Goal: Information Seeking & Learning: Learn about a topic

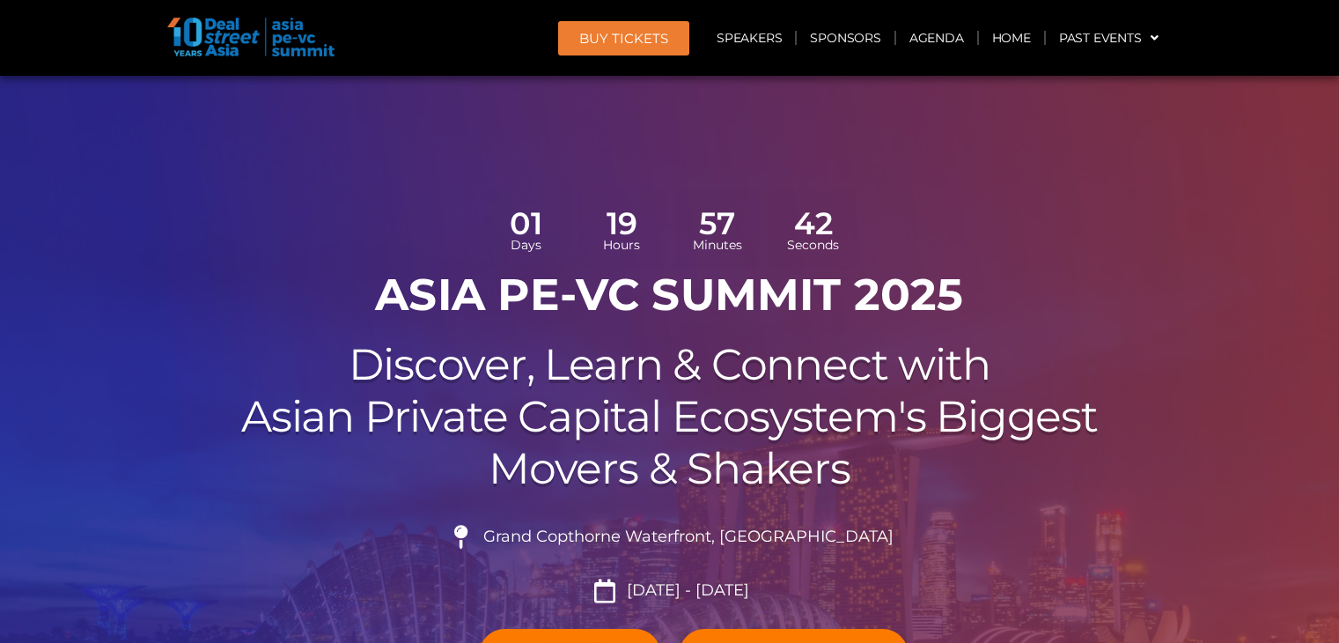
scroll to position [440, 0]
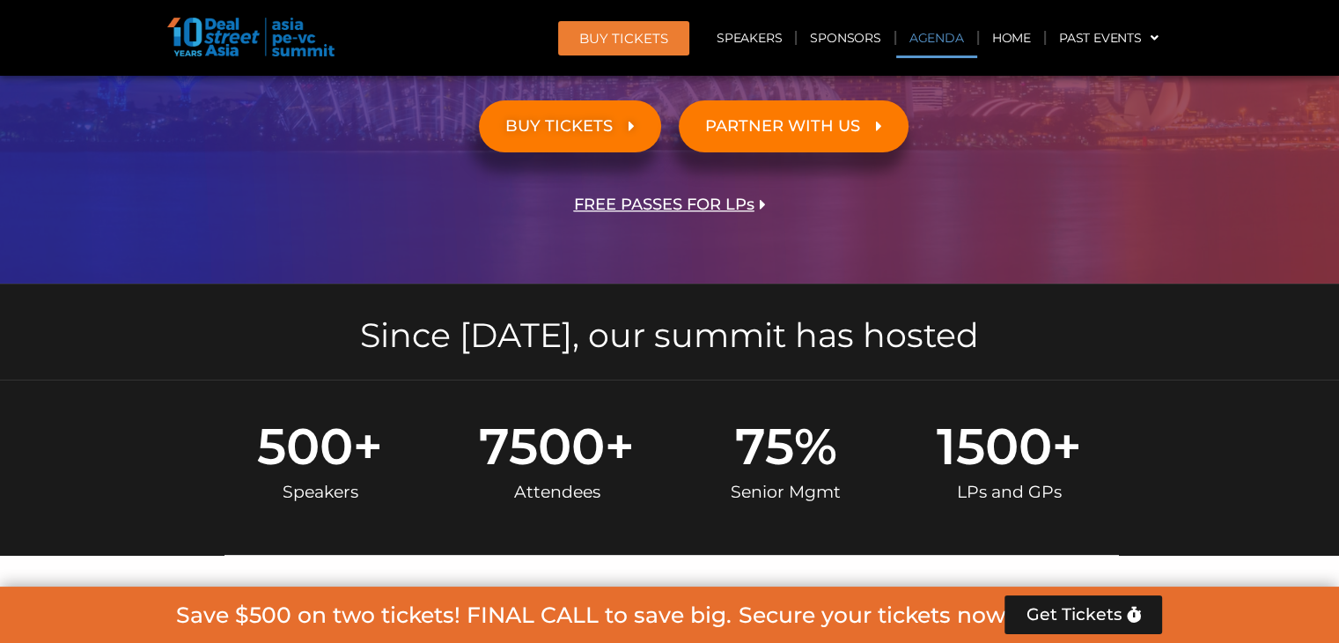
click at [940, 40] on link "Agenda" at bounding box center [936, 38] width 81 height 40
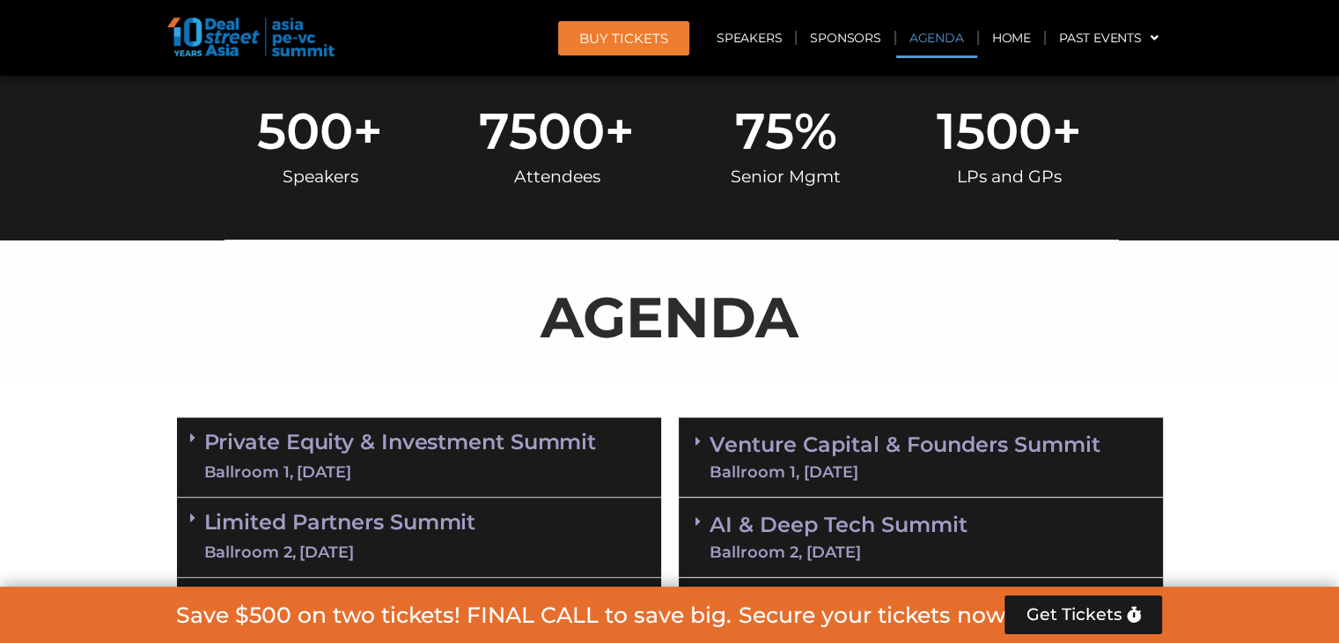
scroll to position [1014, 0]
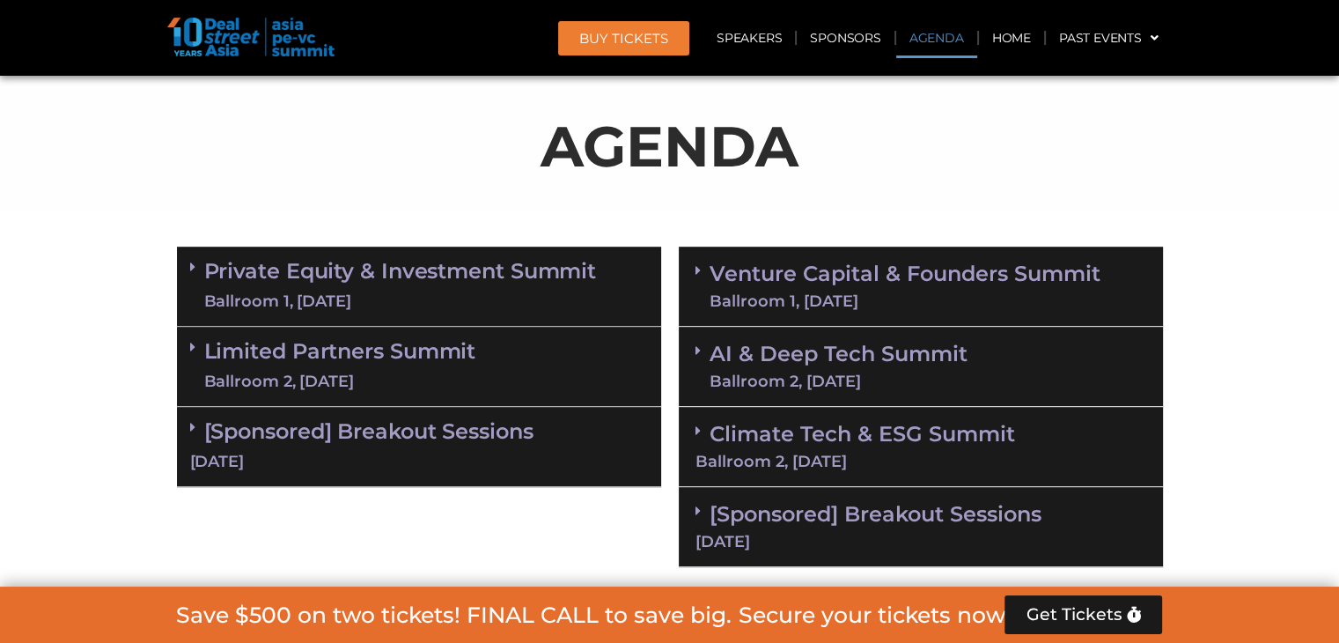
click at [409, 275] on link "Private Equity & Investment Summit Ballroom 1, [DATE]" at bounding box center [400, 286] width 393 height 53
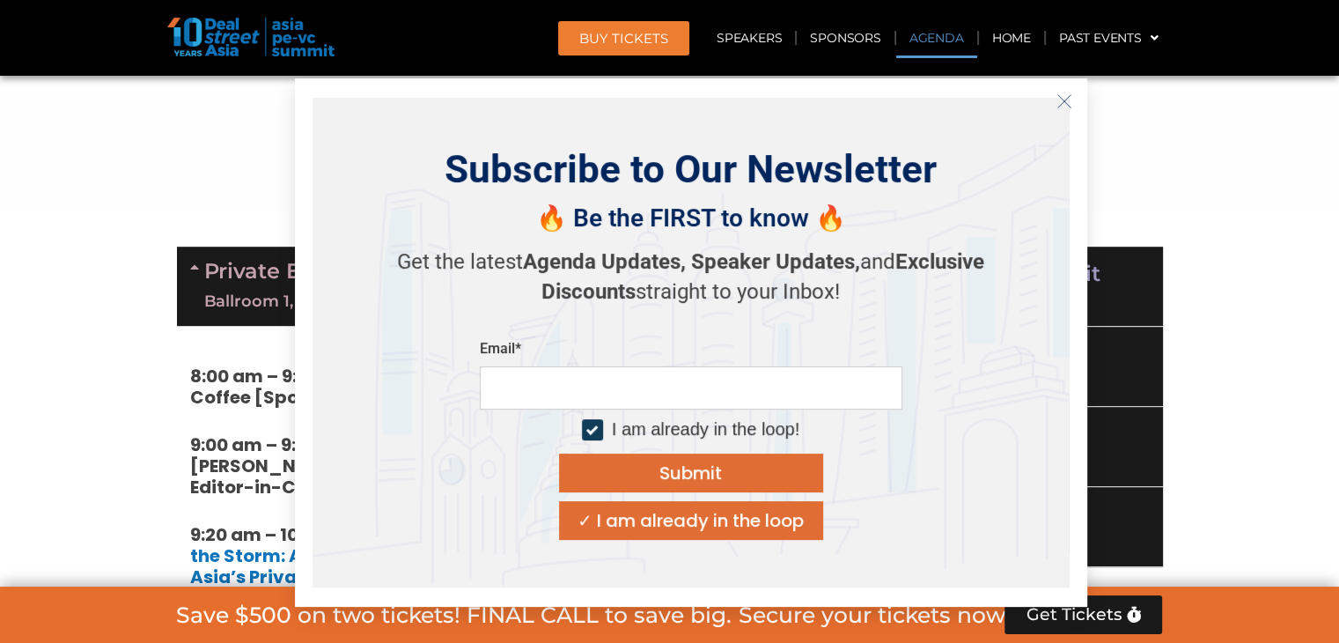
scroll to position [1102, 0]
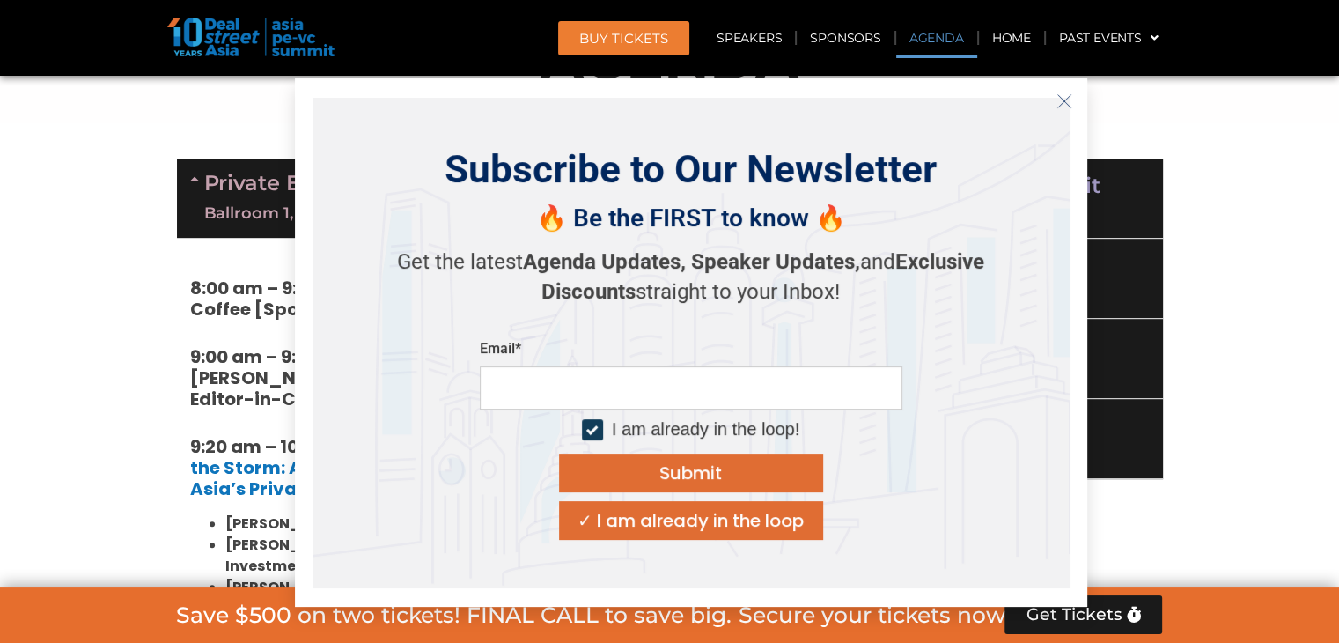
click at [1060, 100] on icon "Close" at bounding box center [1064, 101] width 16 height 16
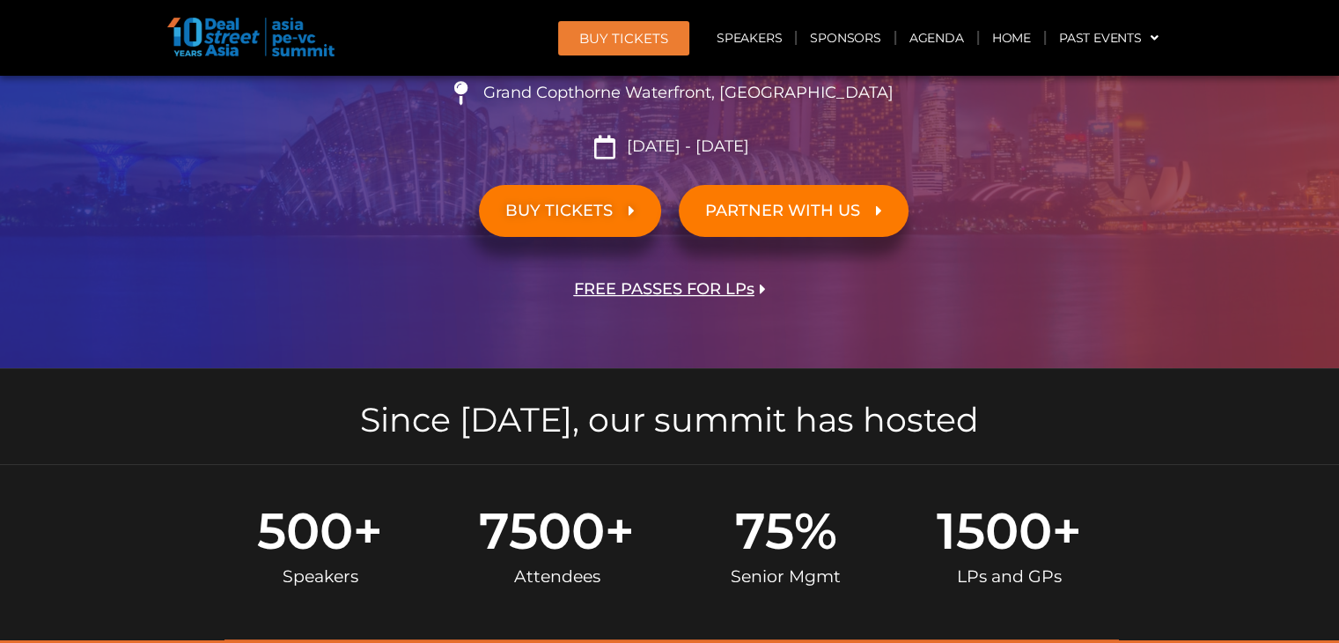
scroll to position [46, 0]
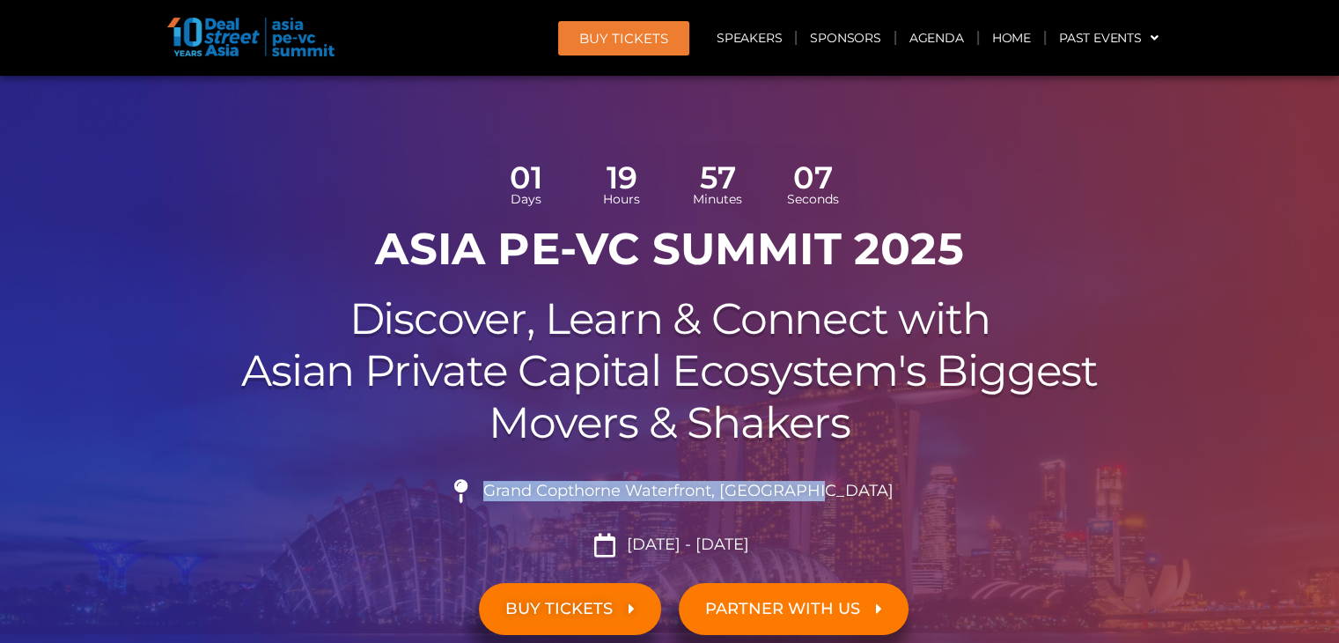
drag, startPoint x: 530, startPoint y: 493, endPoint x: 856, endPoint y: 491, distance: 325.7
click at [856, 491] on li "Grand Copthorne Waterfront, [GEOGRAPHIC_DATA]​" at bounding box center [670, 498] width 986 height 39
copy span "Grand Copthorne Waterfront, [GEOGRAPHIC_DATA]​"
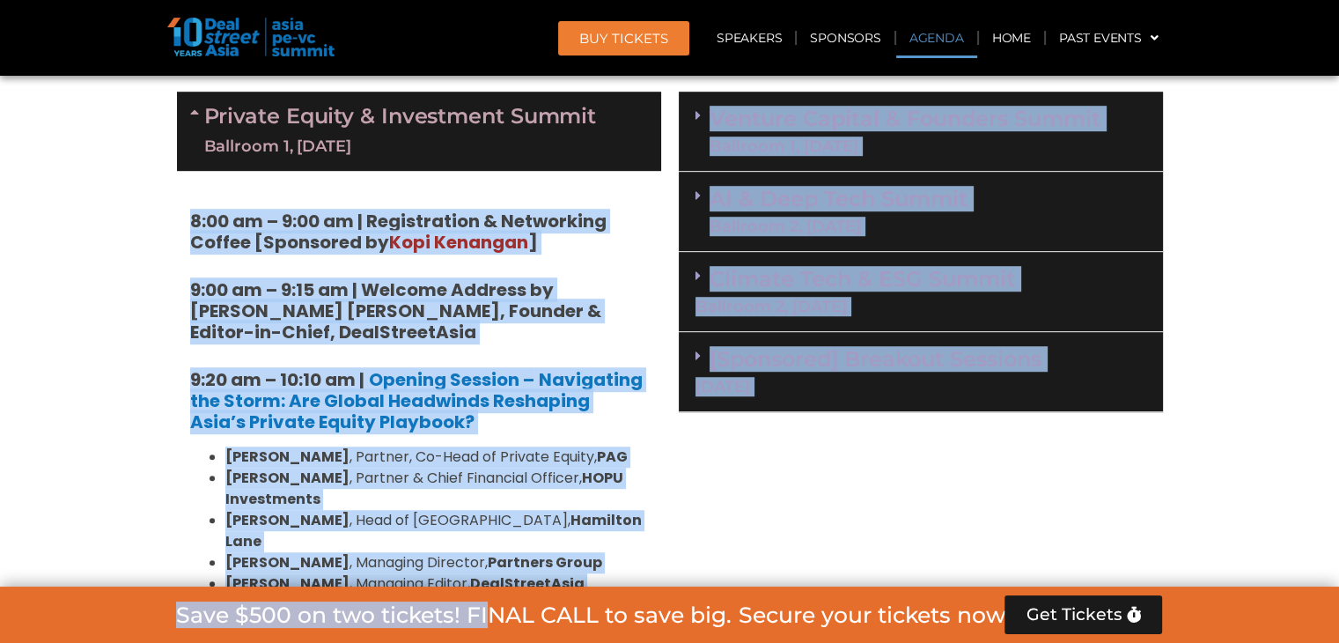
scroll to position [1174, 0]
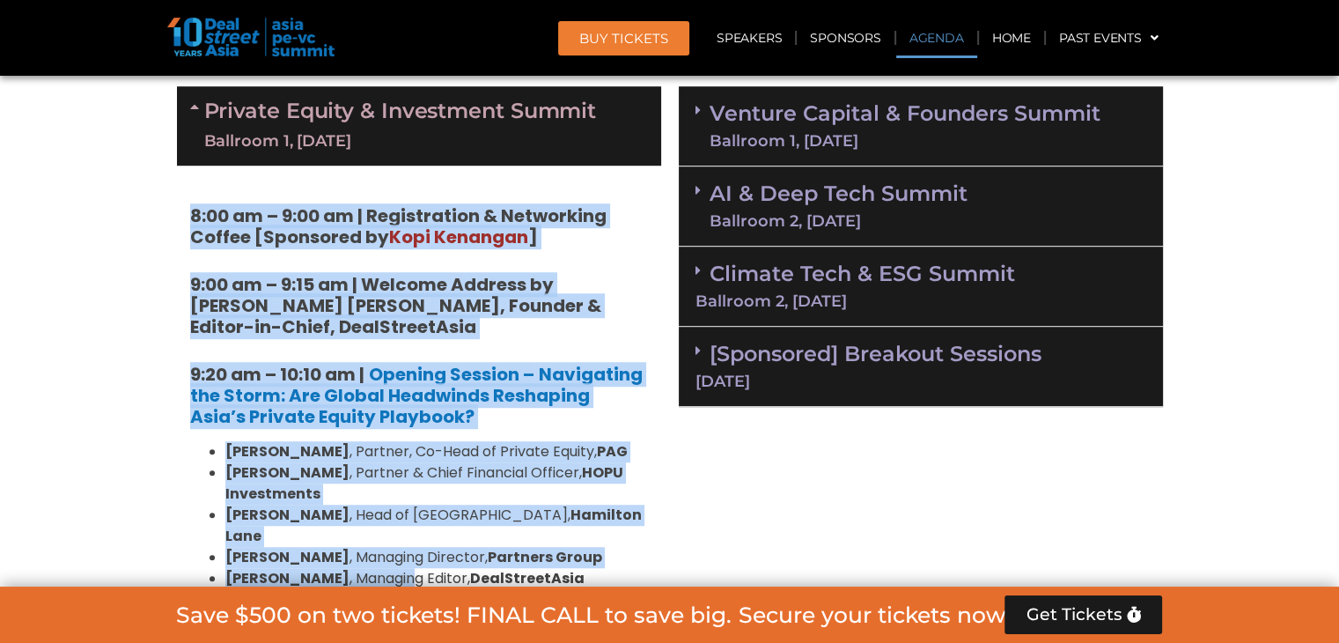
drag, startPoint x: 187, startPoint y: 238, endPoint x: 379, endPoint y: 550, distance: 366.7
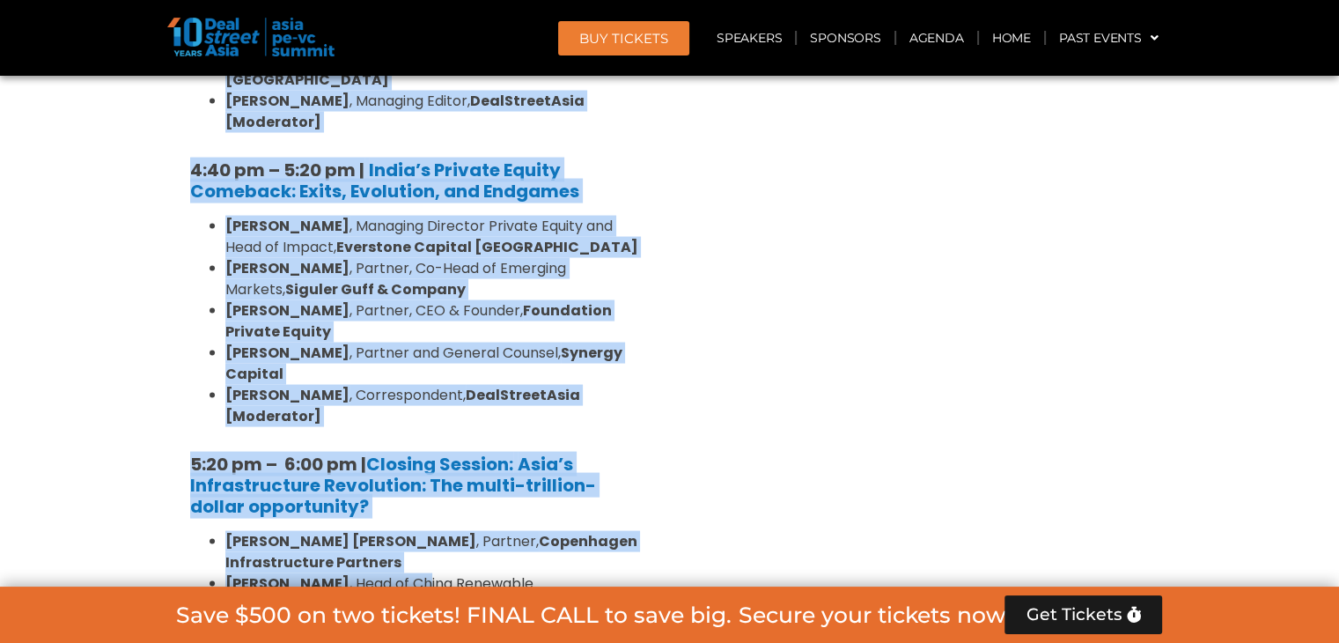
scroll to position [3411, 0]
copy div "7:54 lo – 3:44 ip | Dolorsitamet & Consectetu Adipis [Elitseddo ei Temp Incidid…"
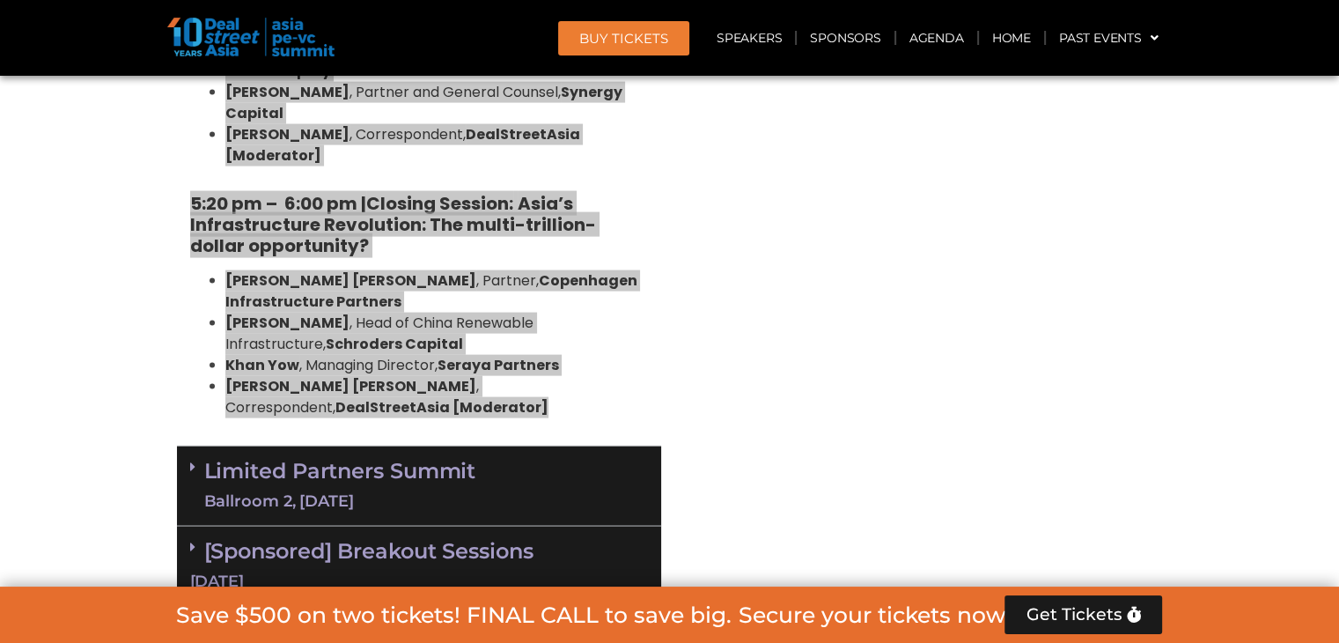
scroll to position [3675, 0]
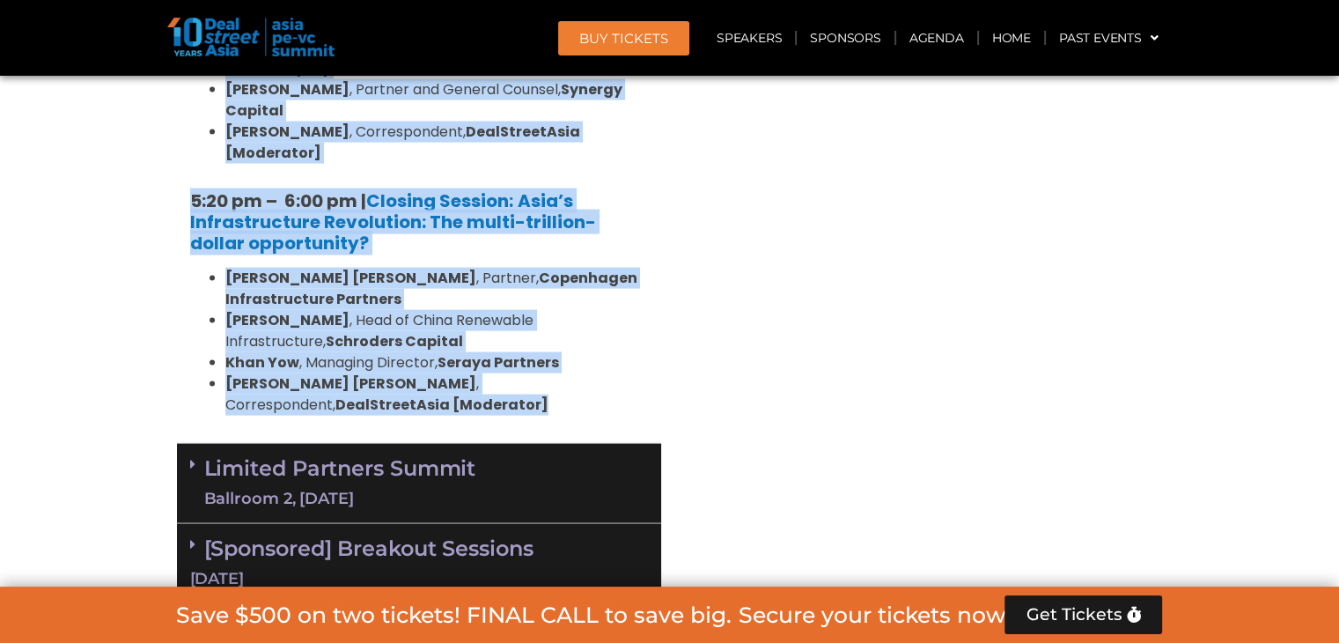
click at [371, 535] on link "[Sponsored] Breakout Sessions [DATE]" at bounding box center [419, 562] width 458 height 55
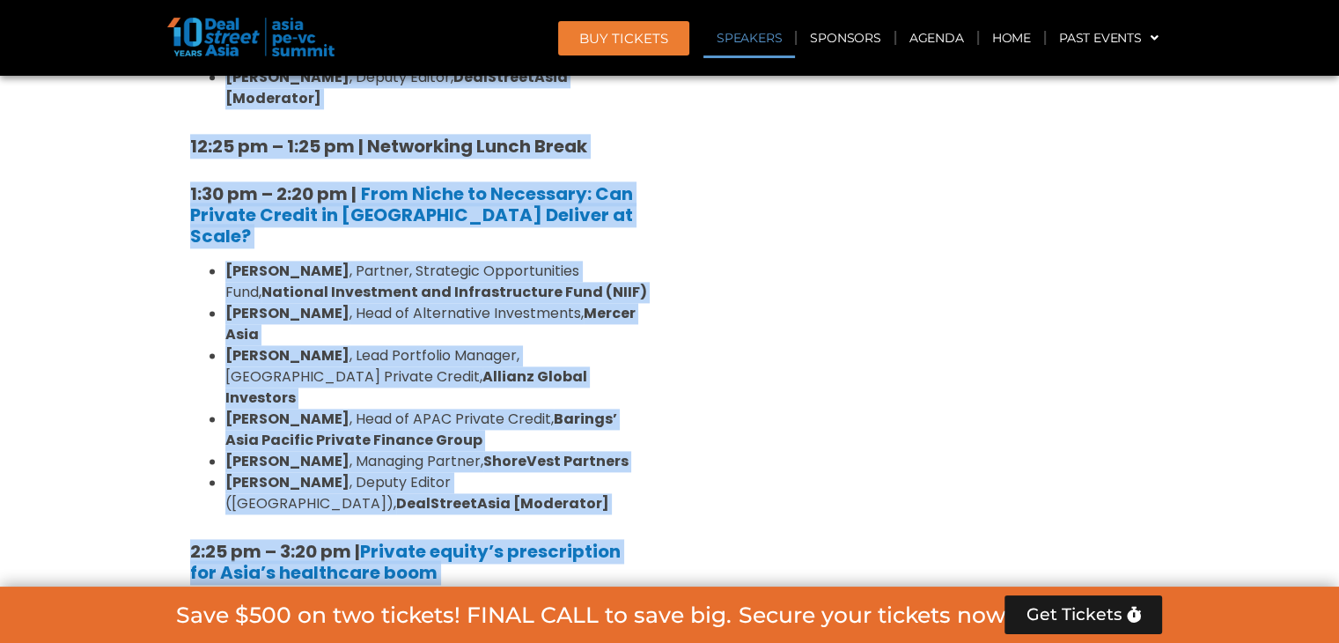
scroll to position [2179, 0]
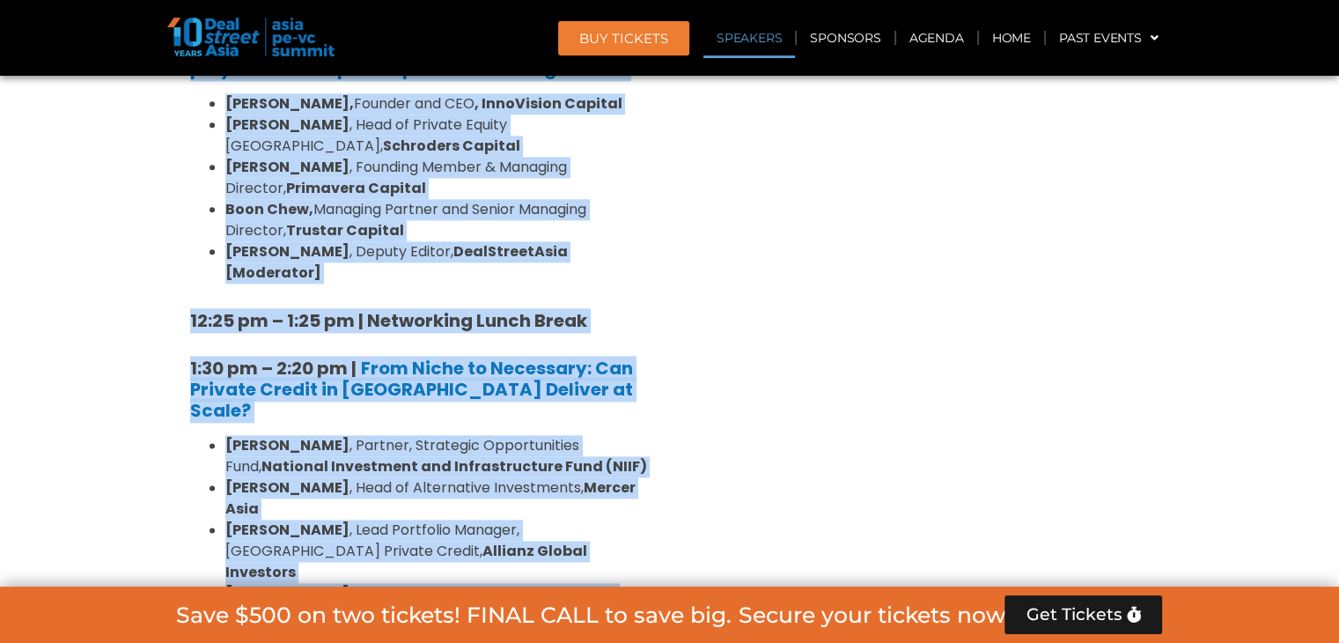
click at [178, 332] on div "8:00 am – 9:00 am | Registration & Networking Coffee [Sponsored by [PERSON_NAME…" at bounding box center [419, 550] width 484 height 2779
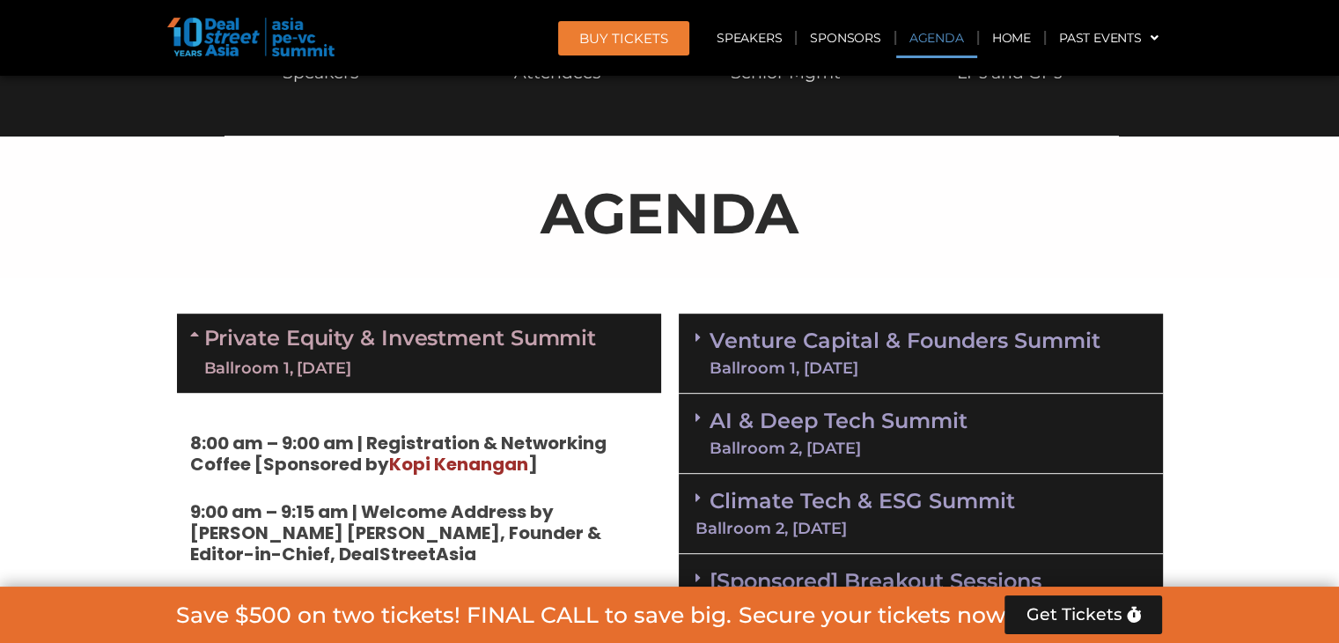
scroll to position [946, 0]
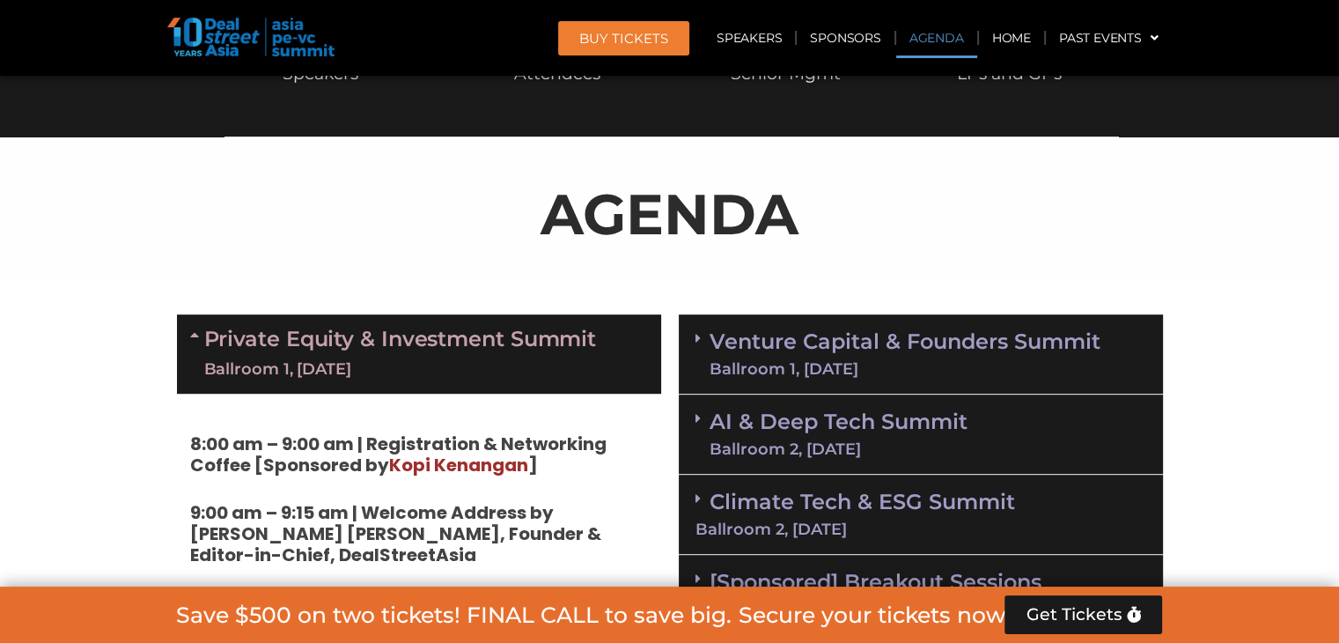
click at [913, 332] on link "Venture Capital & Founders​ Summit Ballroom 1, [DATE]" at bounding box center [904, 354] width 391 height 46
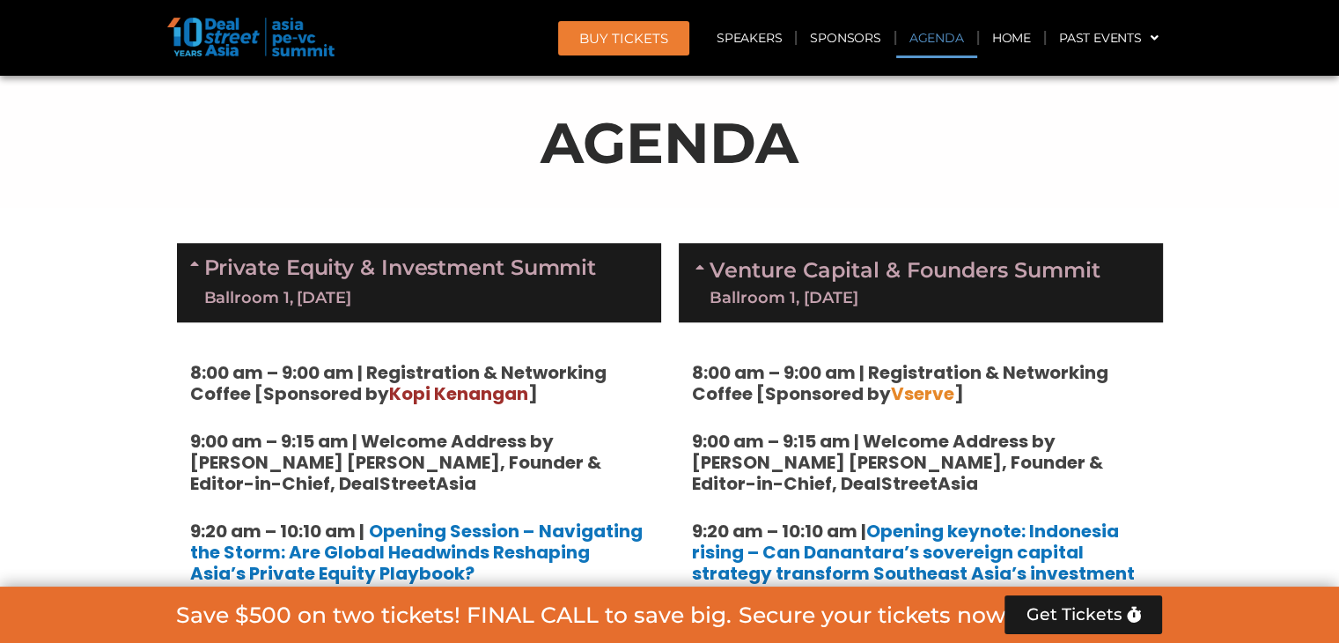
scroll to position [1122, 0]
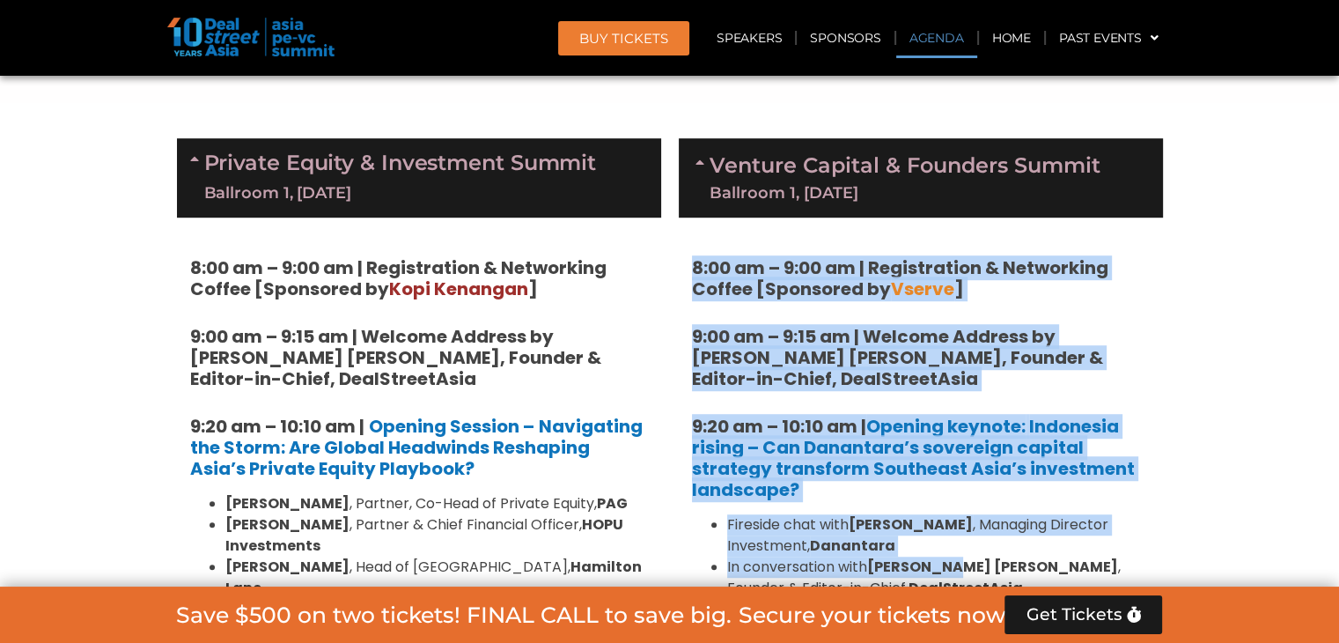
drag, startPoint x: 704, startPoint y: 263, endPoint x: 948, endPoint y: 557, distance: 382.0
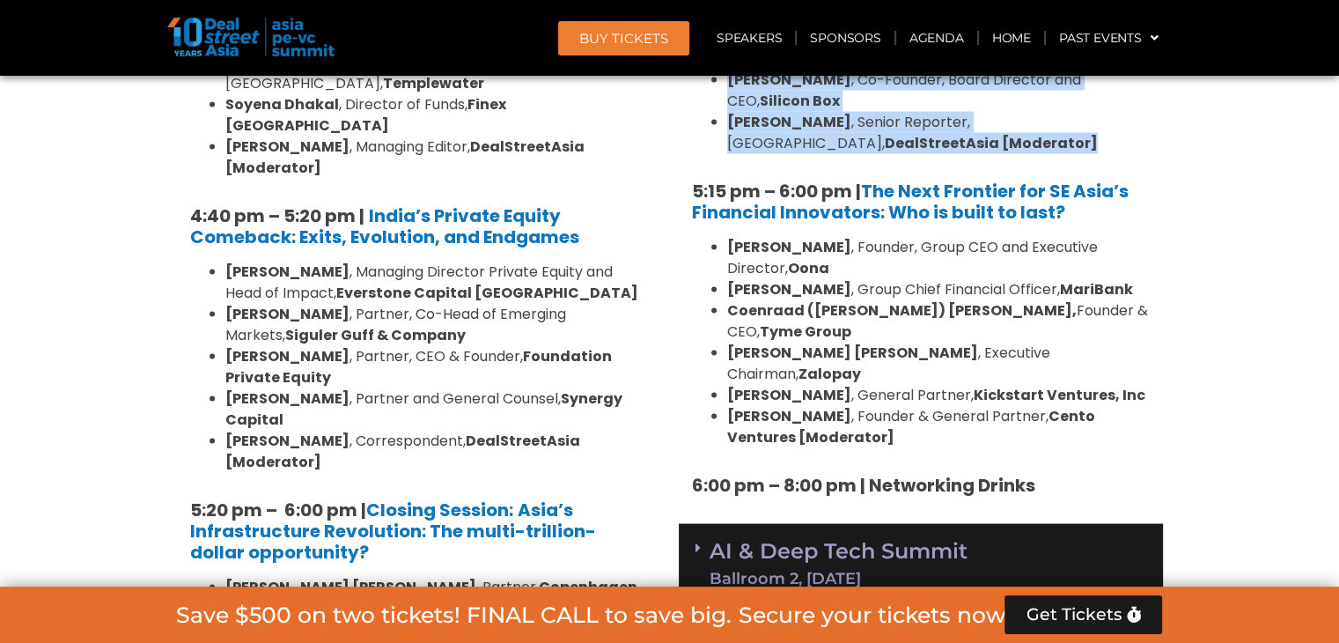
scroll to position [3412, 0]
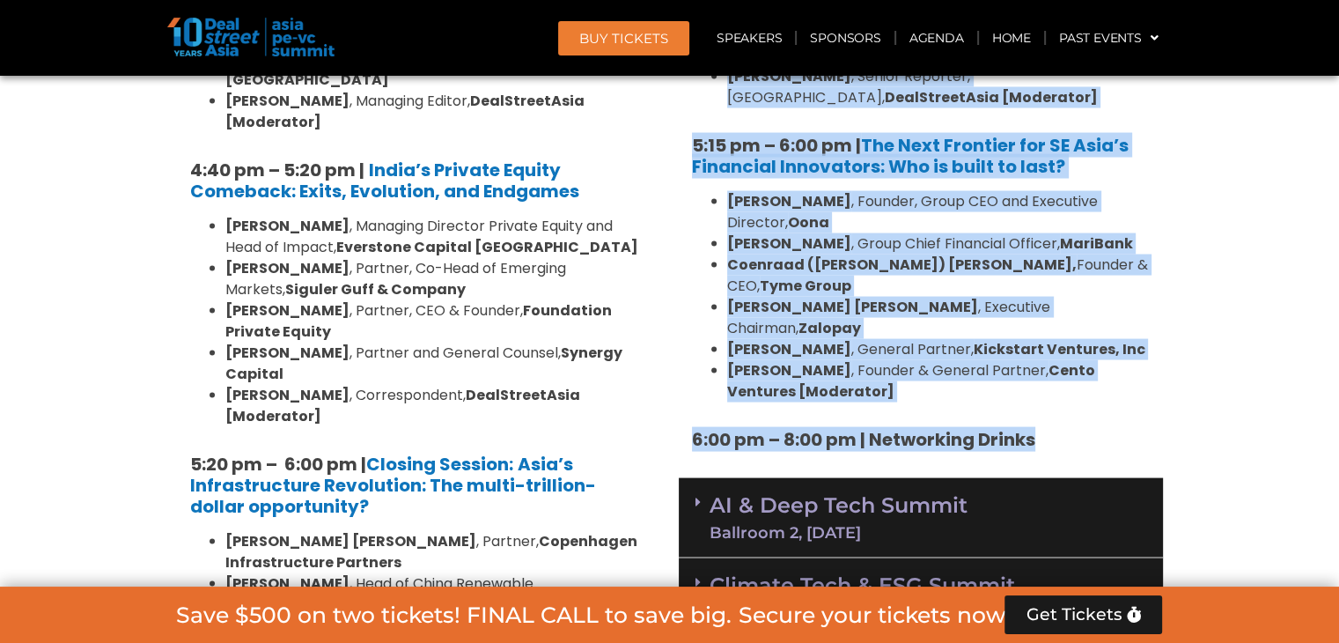
copy div "8:10 lo – 6:61 ip | Dolorsitamet & Consectetu Adipis [Elitseddo ei Tempor ] 4:9…"
click at [849, 495] on link "AI & Deep Tech Summit Ballroom 2, [DATE]" at bounding box center [838, 518] width 258 height 46
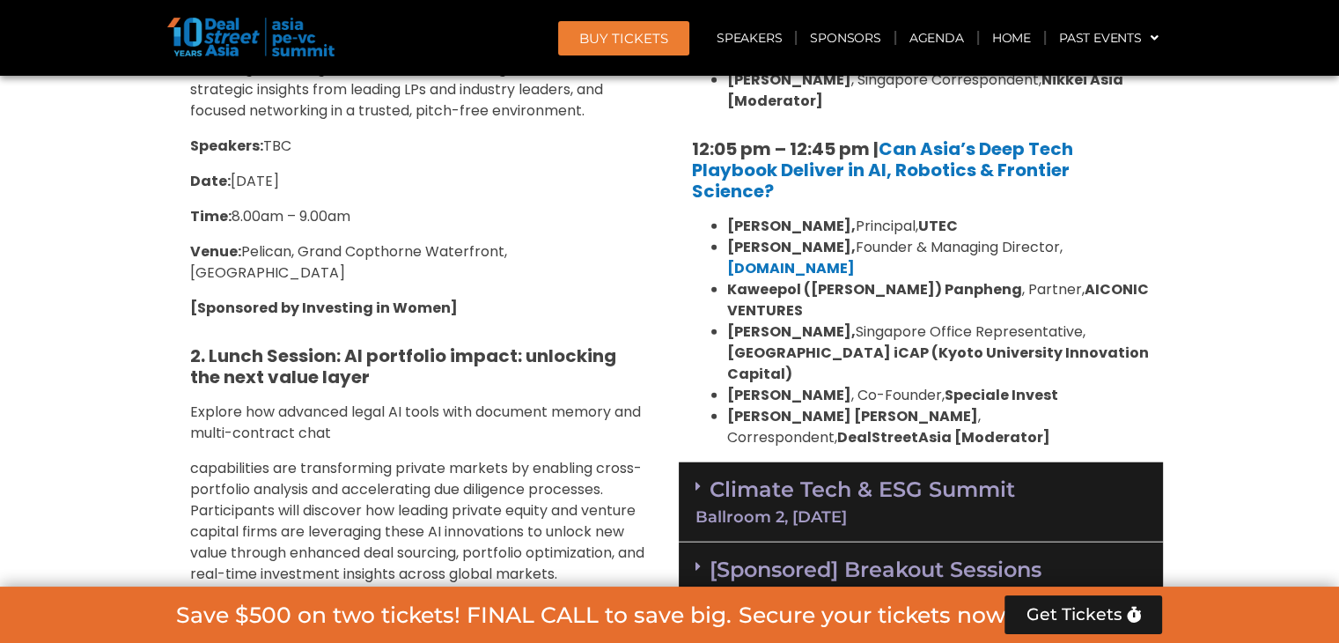
scroll to position [4380, 0]
click at [842, 461] on div "Climate Tech & ESG Summit Ballroom 2, [DATE]" at bounding box center [921, 501] width 484 height 80
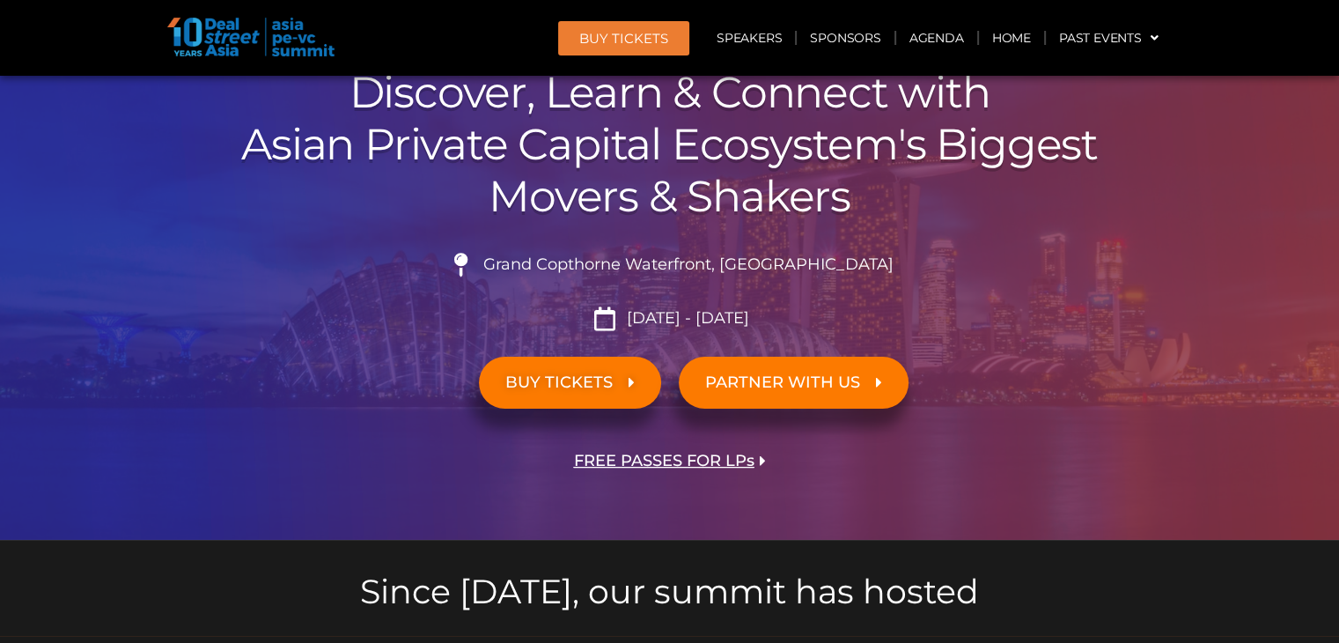
scroll to position [0, 0]
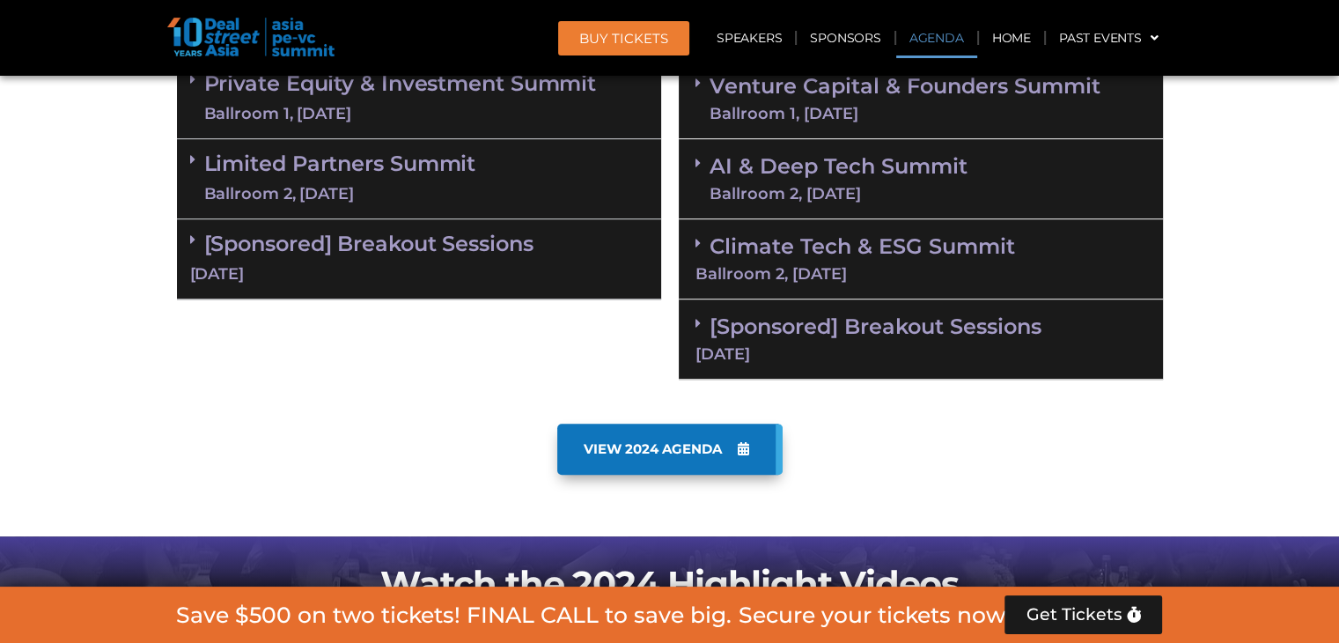
scroll to position [1144, 0]
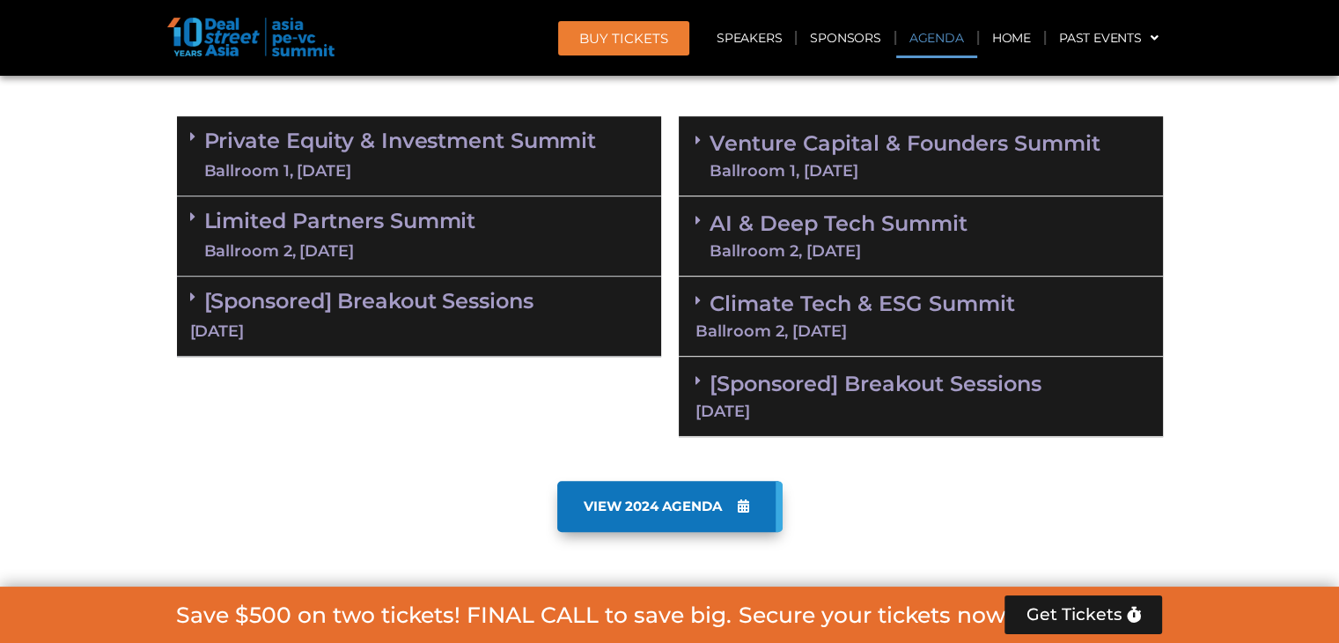
click at [237, 165] on div "Ballroom 1, [DATE]" at bounding box center [400, 171] width 393 height 22
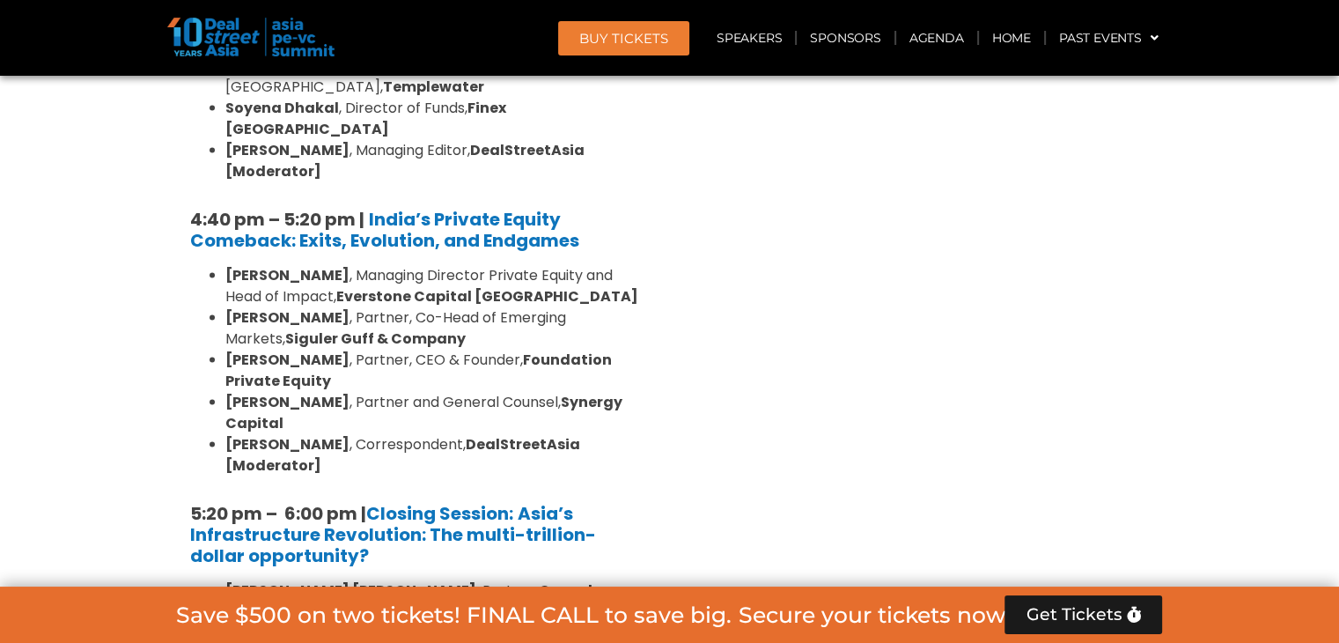
scroll to position [3521, 0]
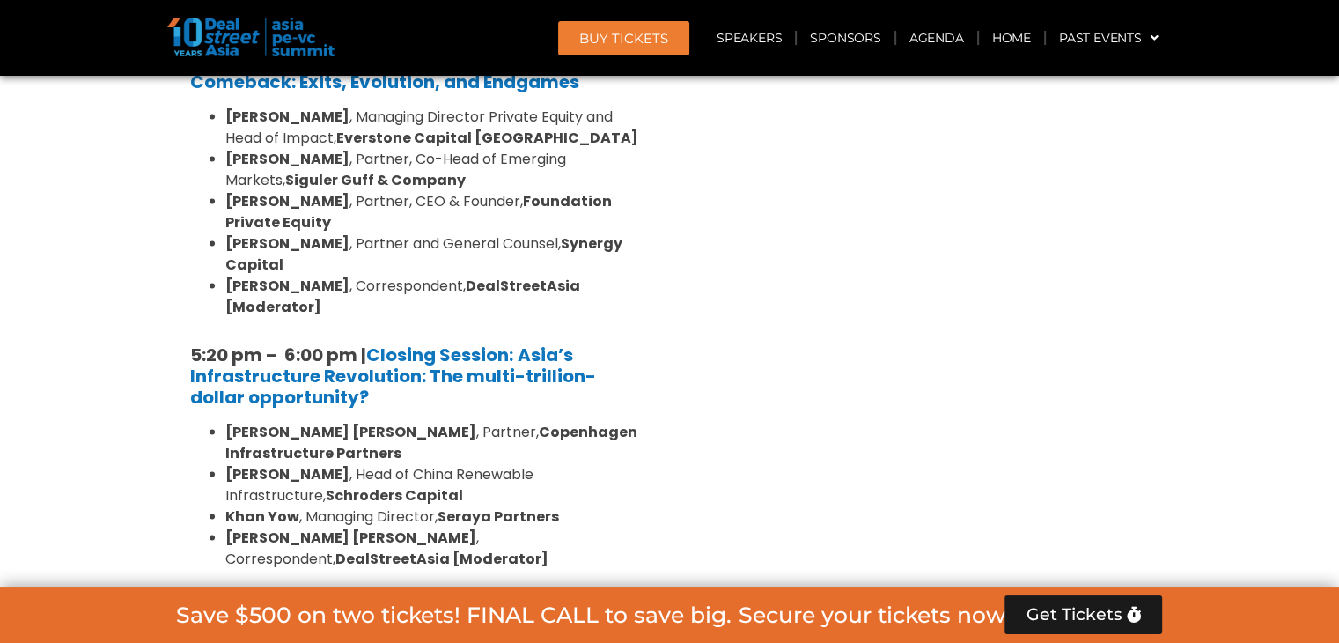
click at [234, 642] on div "Ballroom 2, [DATE]" at bounding box center [340, 653] width 272 height 22
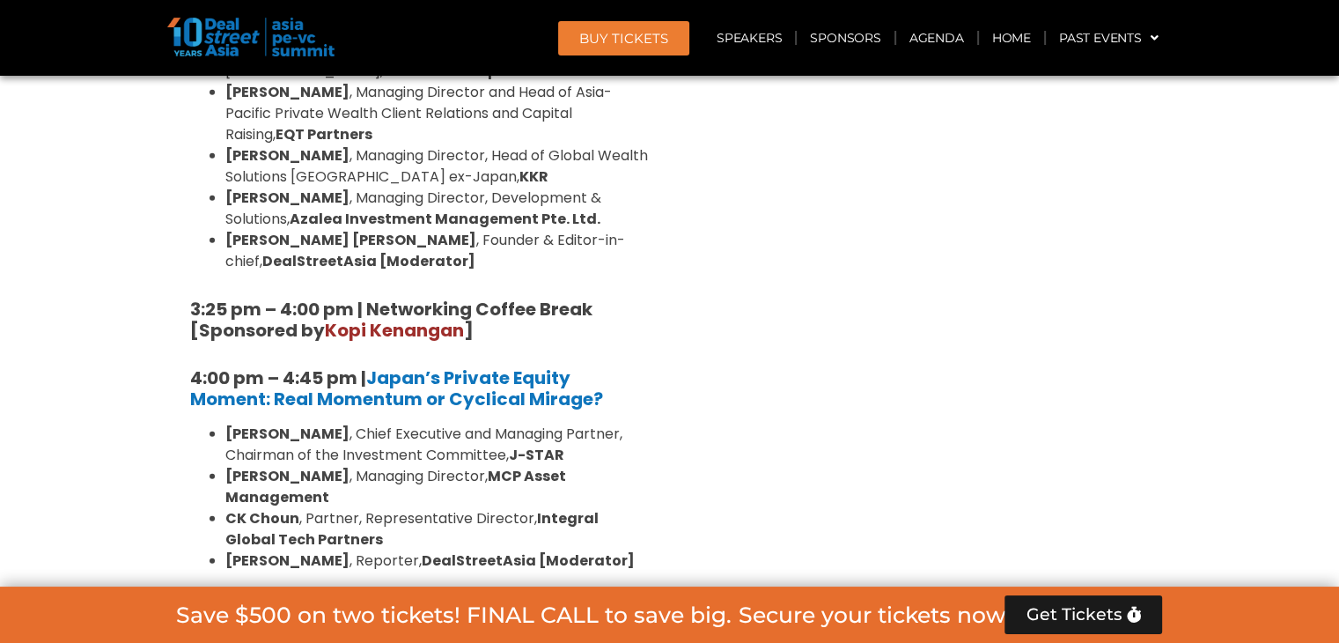
scroll to position [5194, 0]
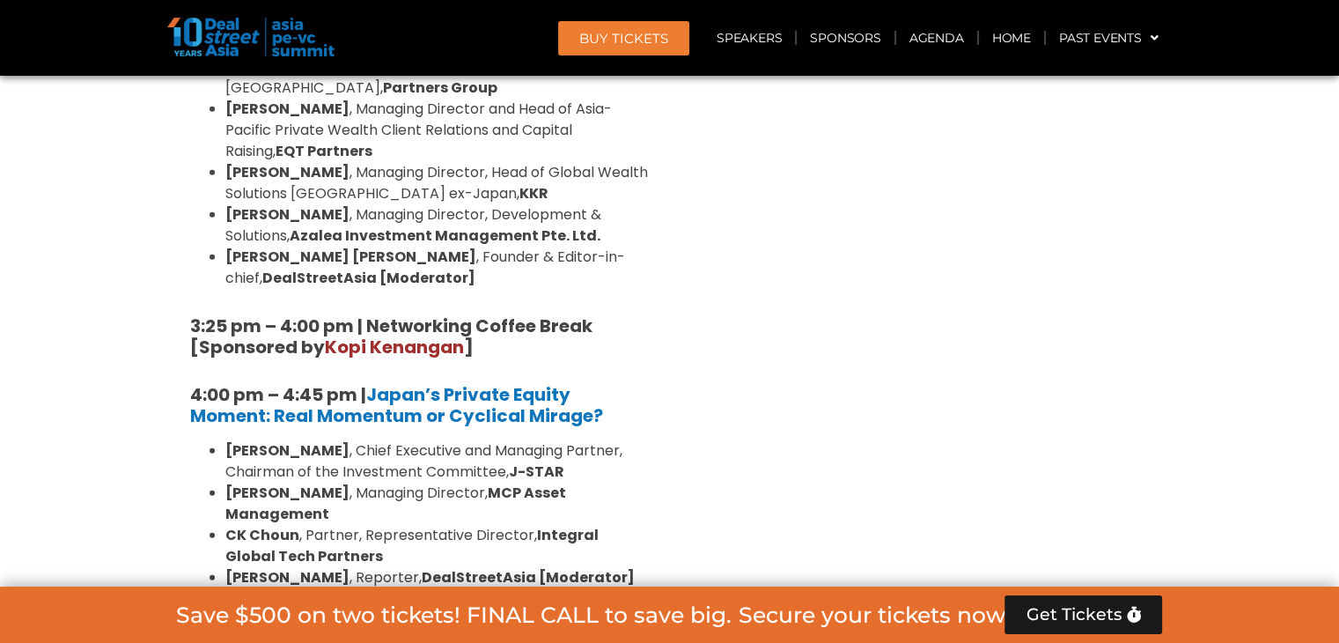
drag, startPoint x: 225, startPoint y: 298, endPoint x: 602, endPoint y: 299, distance: 376.8
copy li "Sanjay Gujral , Senior Advisor, GreenBear Group LLC"
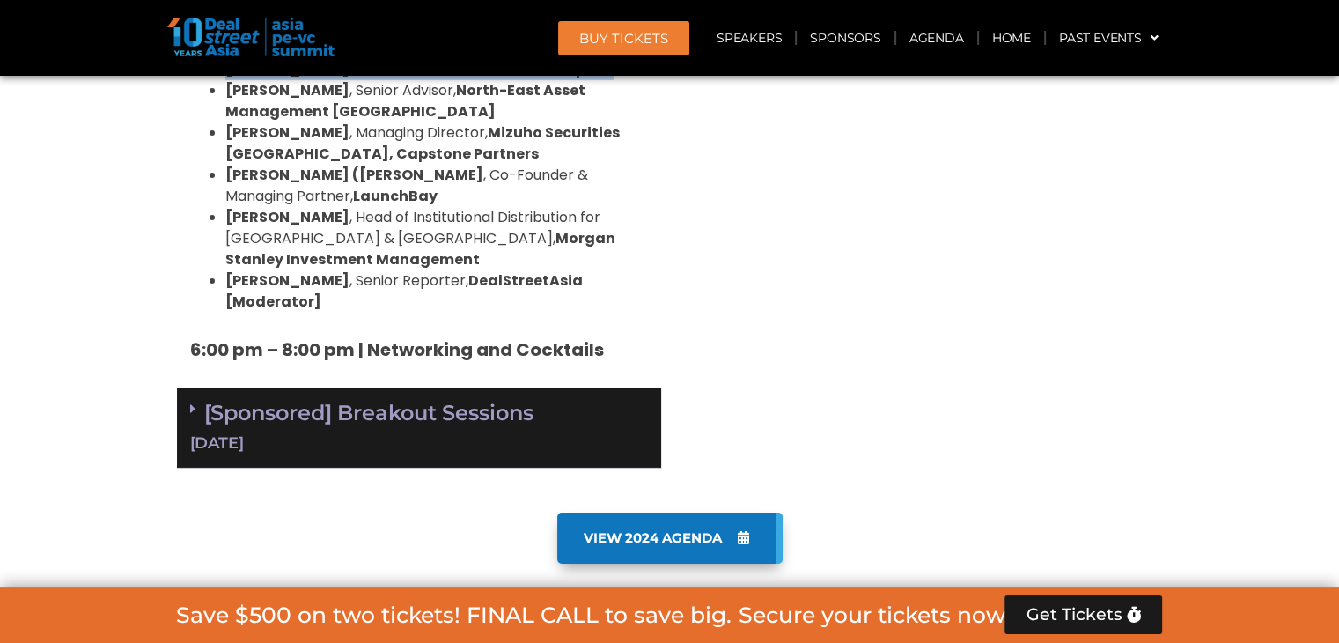
scroll to position [5546, 0]
